Goal: Find specific page/section: Find specific page/section

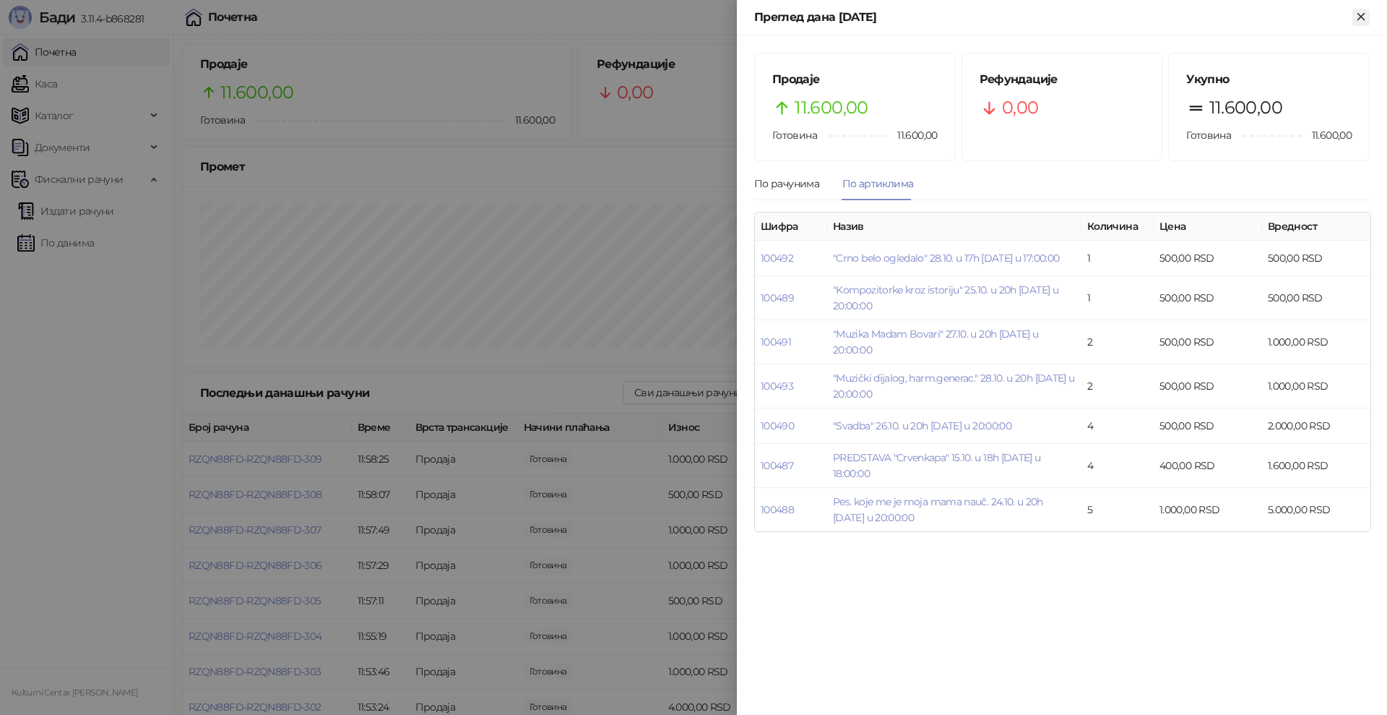
click at [1359, 13] on icon "Close" at bounding box center [1361, 16] width 13 height 13
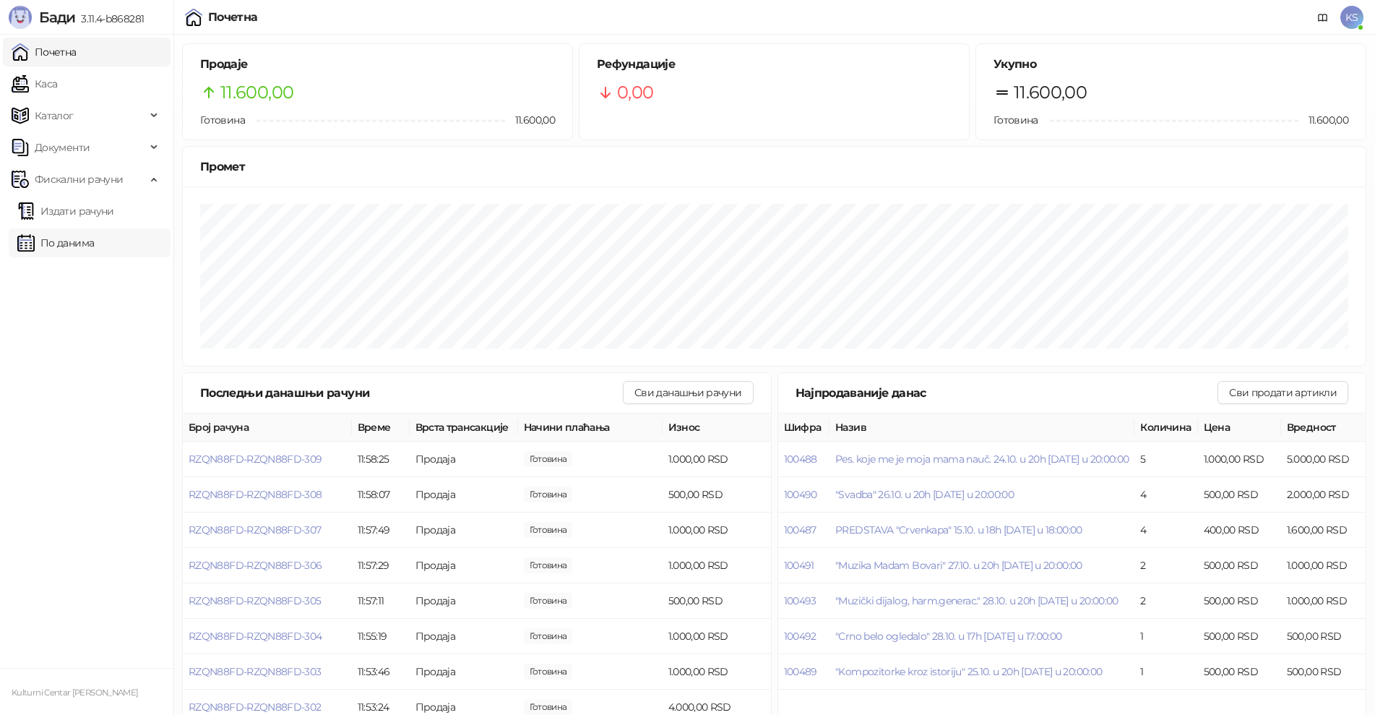
click at [94, 242] on link "По данима" at bounding box center [55, 242] width 77 height 29
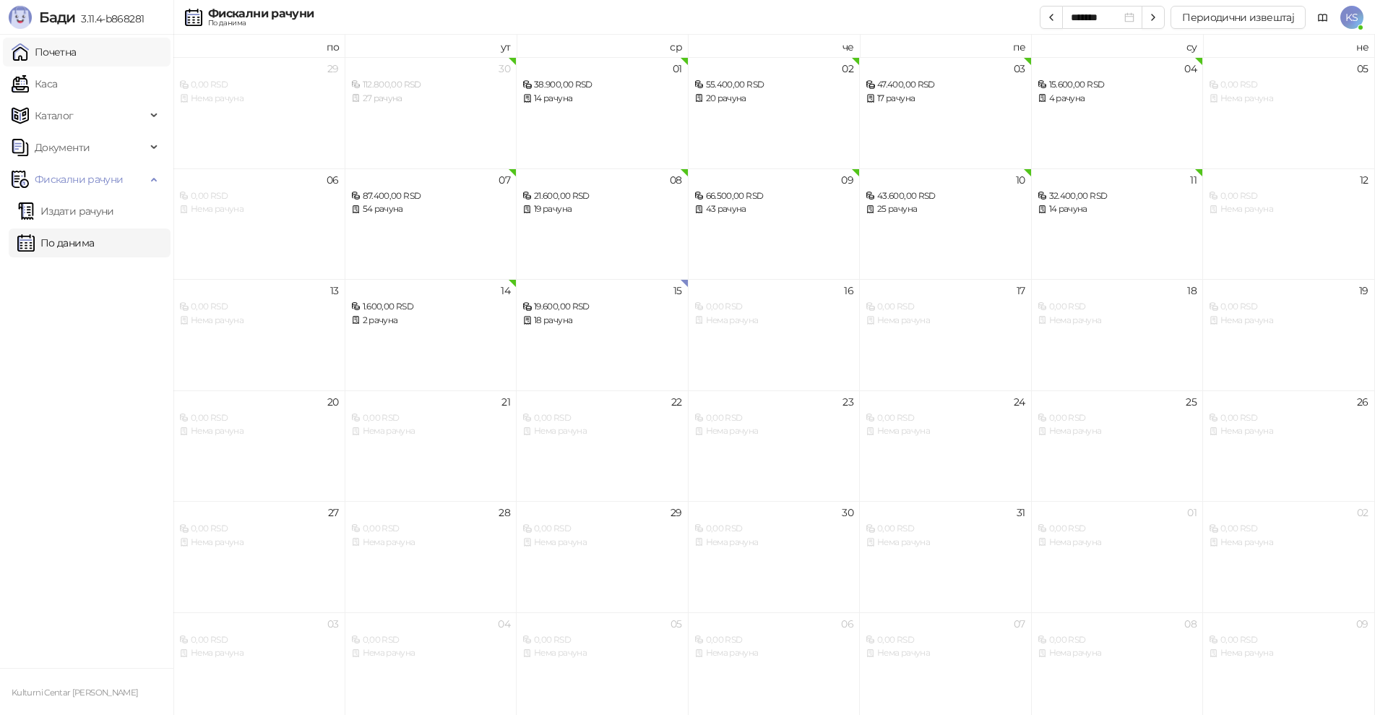
click at [77, 60] on link "Почетна" at bounding box center [44, 52] width 65 height 29
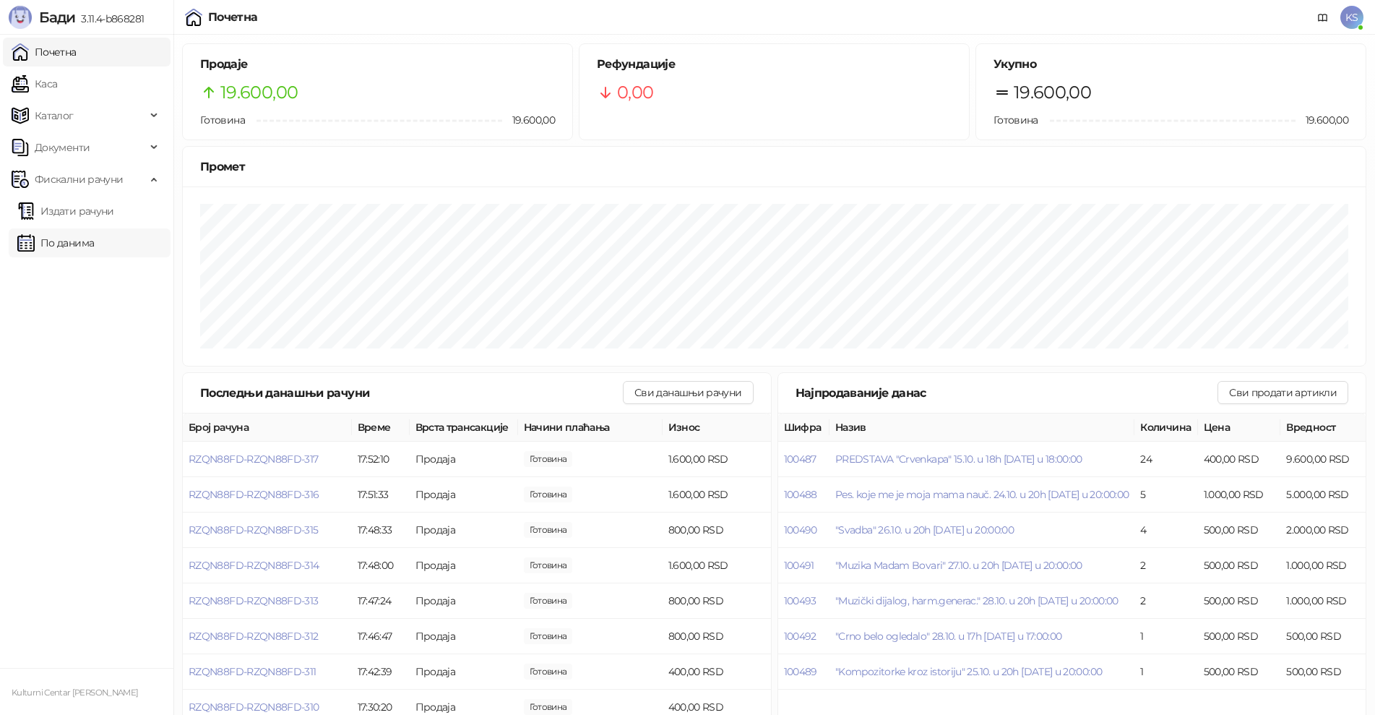
click at [69, 244] on link "По данима" at bounding box center [55, 242] width 77 height 29
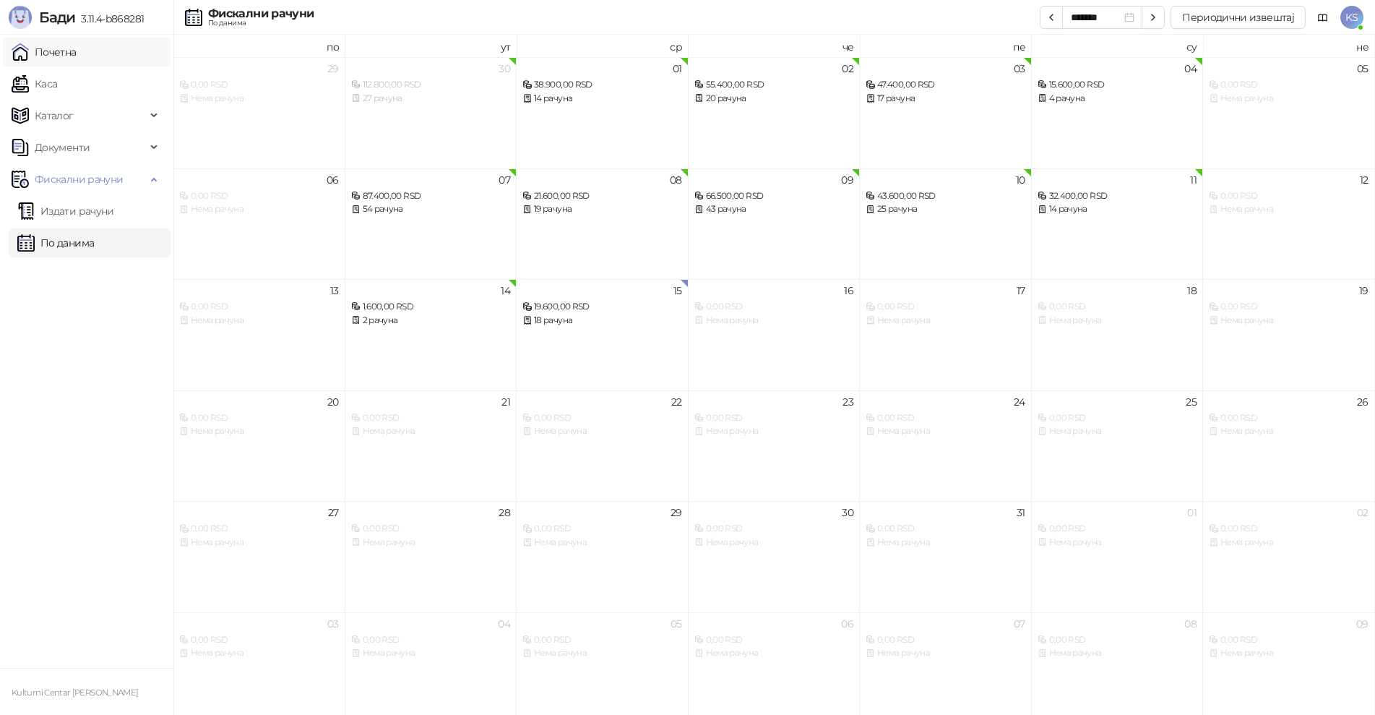
click at [77, 57] on link "Почетна" at bounding box center [44, 52] width 65 height 29
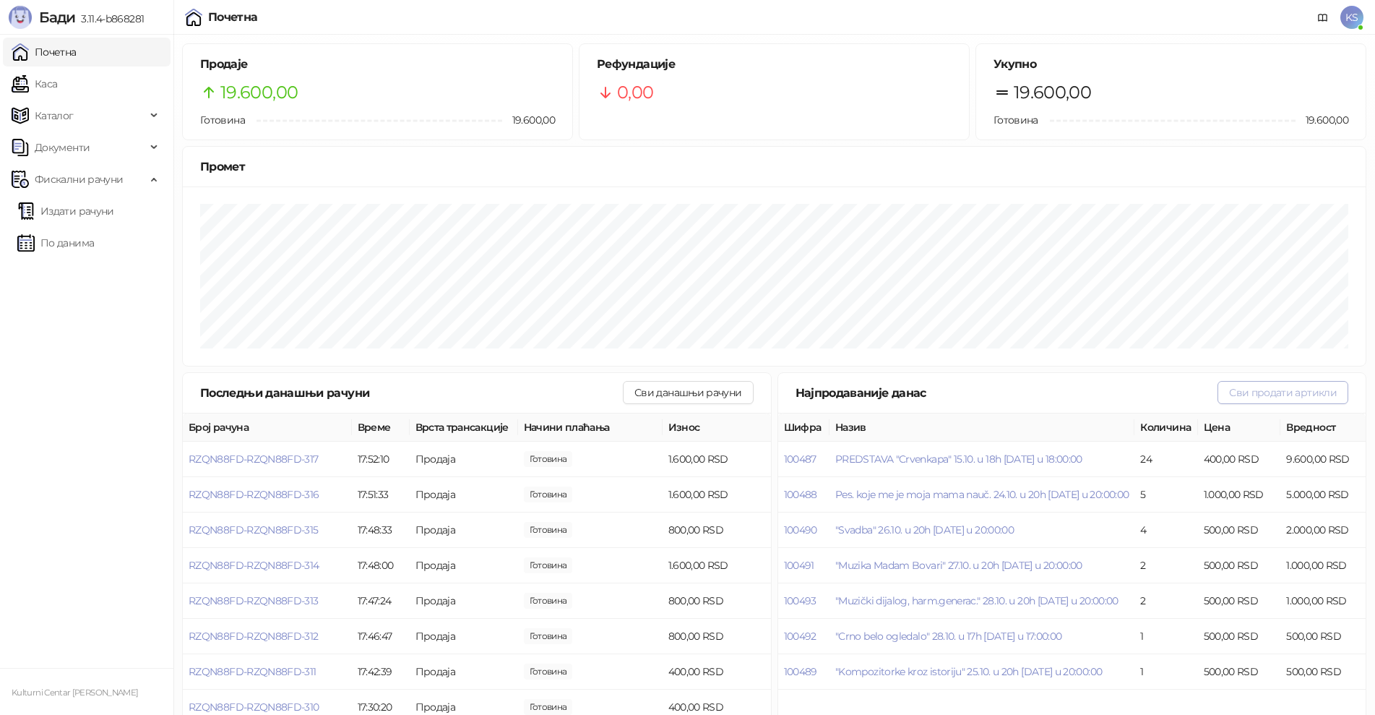
click at [1259, 392] on button "Сви продати артикли" at bounding box center [1283, 392] width 131 height 23
